Goal: Task Accomplishment & Management: Manage account settings

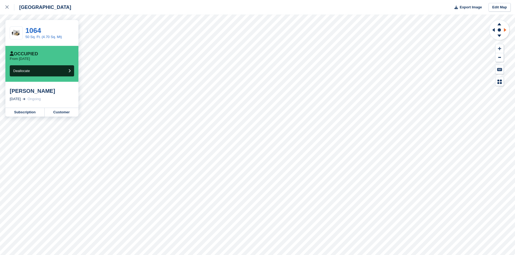
click at [505, 29] on icon at bounding box center [505, 30] width 7 height 14
click at [493, 30] on icon at bounding box center [493, 30] width 2 height 4
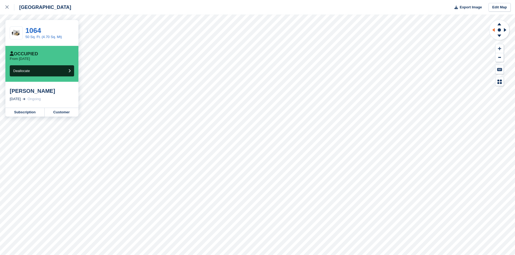
click at [493, 30] on icon at bounding box center [493, 30] width 2 height 4
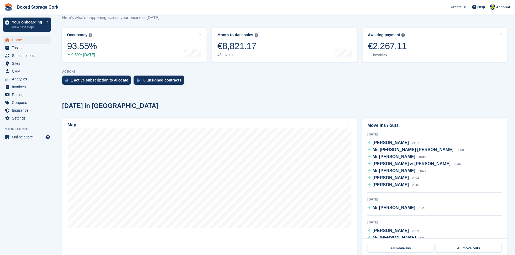
scroll to position [108, 0]
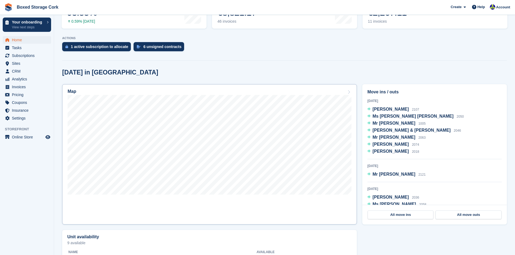
click at [227, 195] on div at bounding box center [210, 146] width 284 height 102
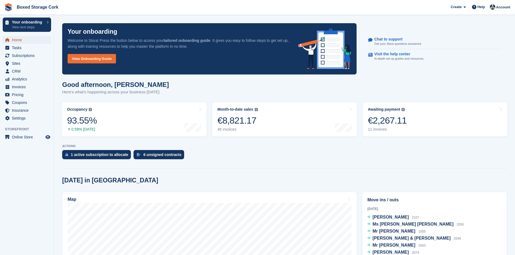
click at [19, 41] on span "Home" at bounding box center [28, 40] width 32 height 8
click at [106, 156] on div "1 active subscription to allocate" at bounding box center [99, 155] width 57 height 4
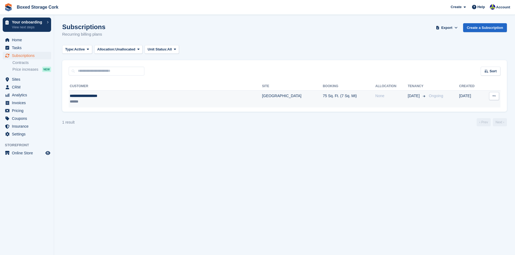
click at [136, 102] on div "******" at bounding box center [132, 102] width 124 height 6
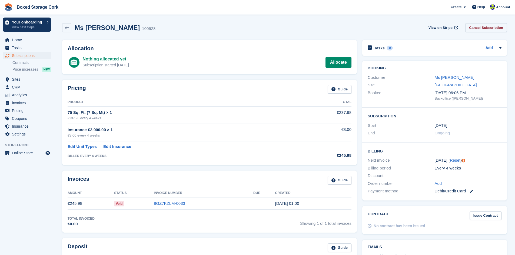
click at [484, 27] on link "Cancel Subscription" at bounding box center [486, 27] width 42 height 9
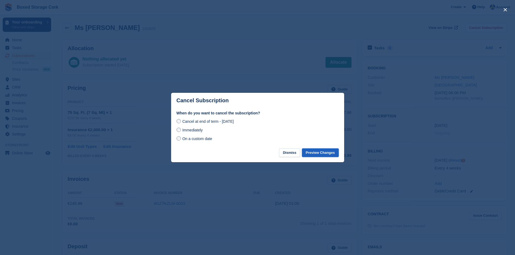
click at [314, 152] on button "Preview Changes" at bounding box center [320, 153] width 37 height 9
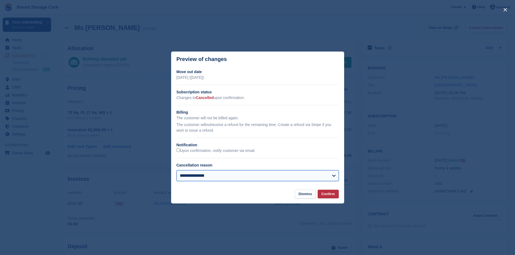
click at [334, 176] on select "**********" at bounding box center [257, 175] width 162 height 11
select select "*******"
click at [176, 171] on select "**********" at bounding box center [257, 175] width 162 height 11
click at [326, 195] on button "Confirm" at bounding box center [327, 194] width 21 height 9
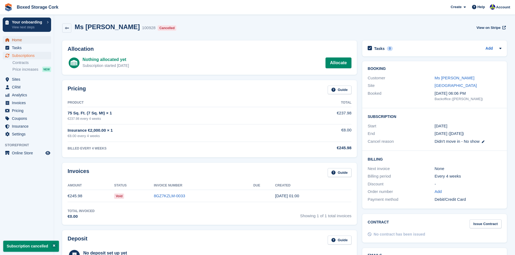
click at [17, 38] on span "Home" at bounding box center [28, 40] width 32 height 8
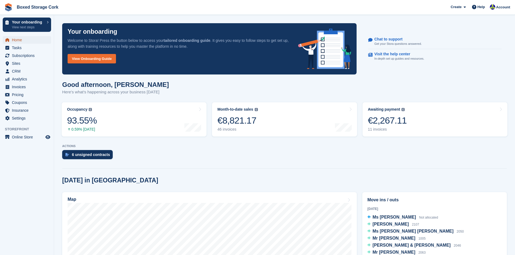
click at [19, 39] on span "Home" at bounding box center [28, 40] width 32 height 8
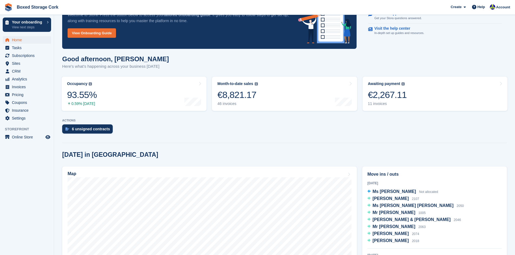
scroll to position [81, 0]
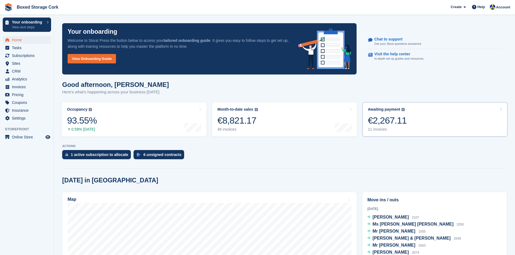
click at [385, 118] on div "€2,267.11" at bounding box center [387, 120] width 39 height 11
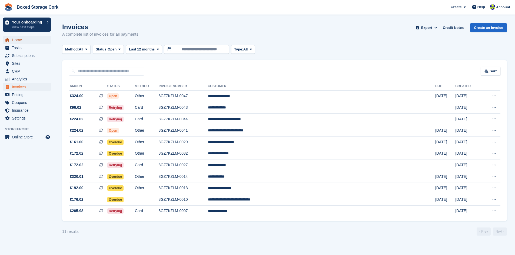
click at [24, 42] on span "Home" at bounding box center [28, 40] width 32 height 8
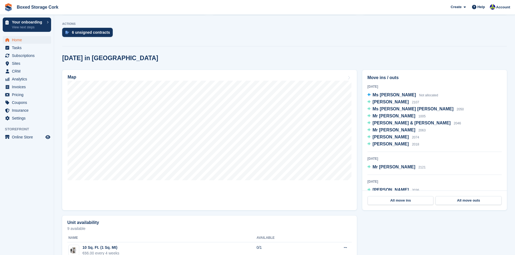
scroll to position [135, 0]
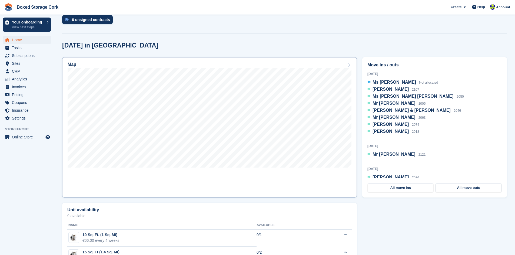
click at [197, 170] on link "Map" at bounding box center [209, 127] width 294 height 140
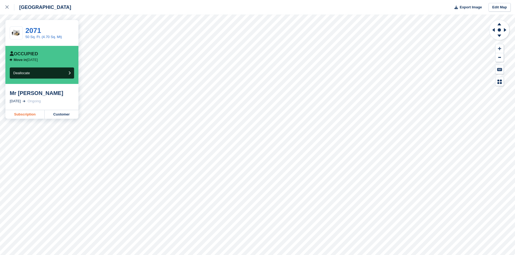
click at [25, 114] on link "Subscription" at bounding box center [24, 114] width 39 height 9
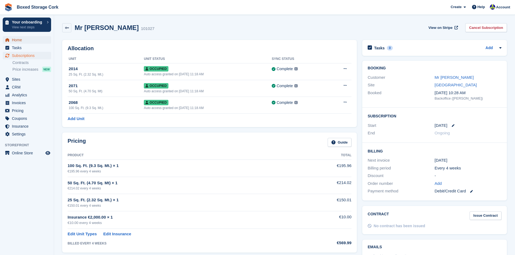
drag, startPoint x: 19, startPoint y: 39, endPoint x: 43, endPoint y: 38, distance: 24.9
click at [19, 39] on span "Home" at bounding box center [28, 40] width 32 height 8
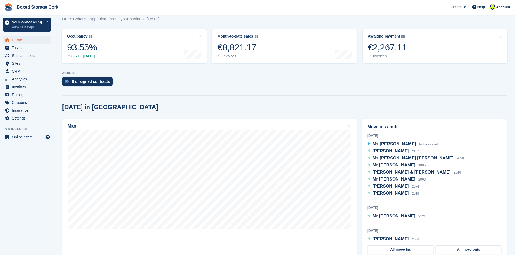
scroll to position [81, 0]
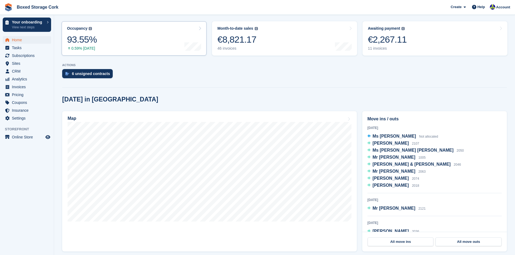
click at [86, 29] on div "Occupancy The percentage of all currently allocated units in terms of area. Inc…" at bounding box center [79, 28] width 25 height 5
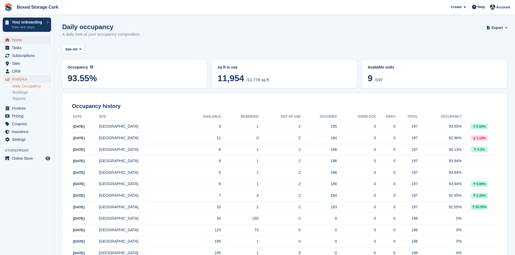
click at [19, 40] on span "Home" at bounding box center [28, 40] width 32 height 8
